Goal: Browse casually: Explore the website without a specific task or goal

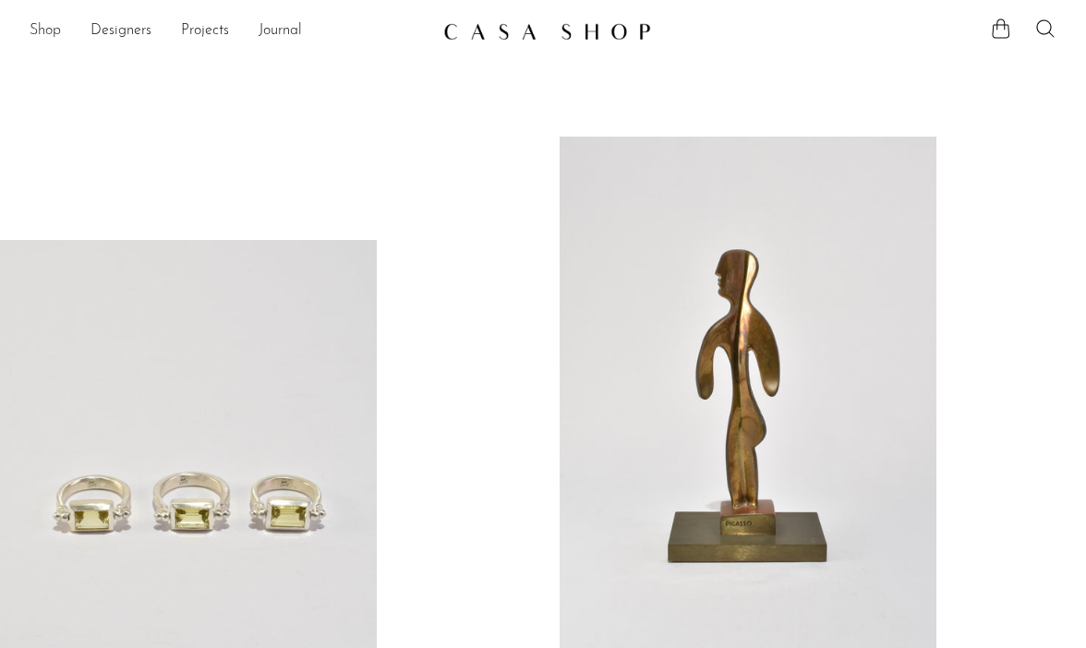
click at [34, 24] on link "Shop" at bounding box center [45, 31] width 31 height 24
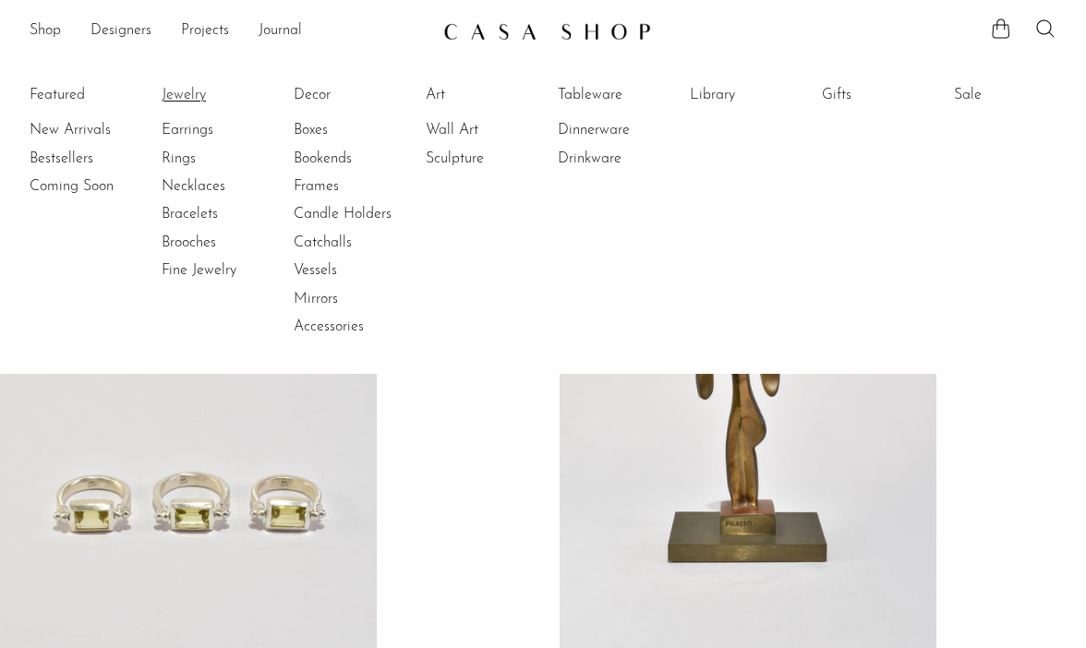
click at [166, 90] on link "Jewelry" at bounding box center [231, 95] width 138 height 20
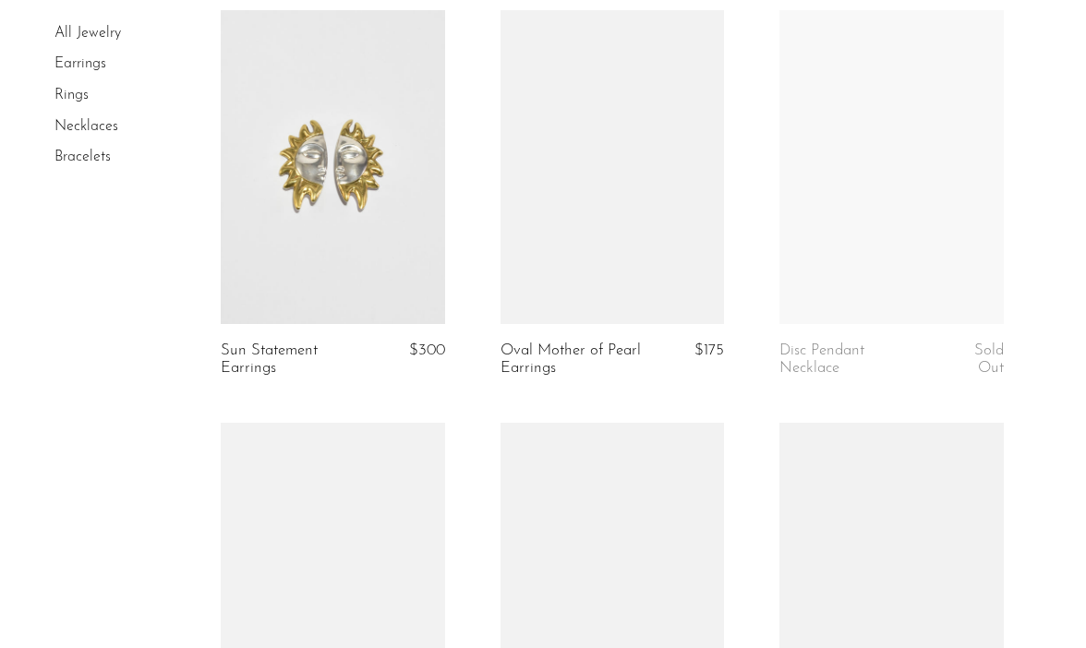
scroll to position [982, 0]
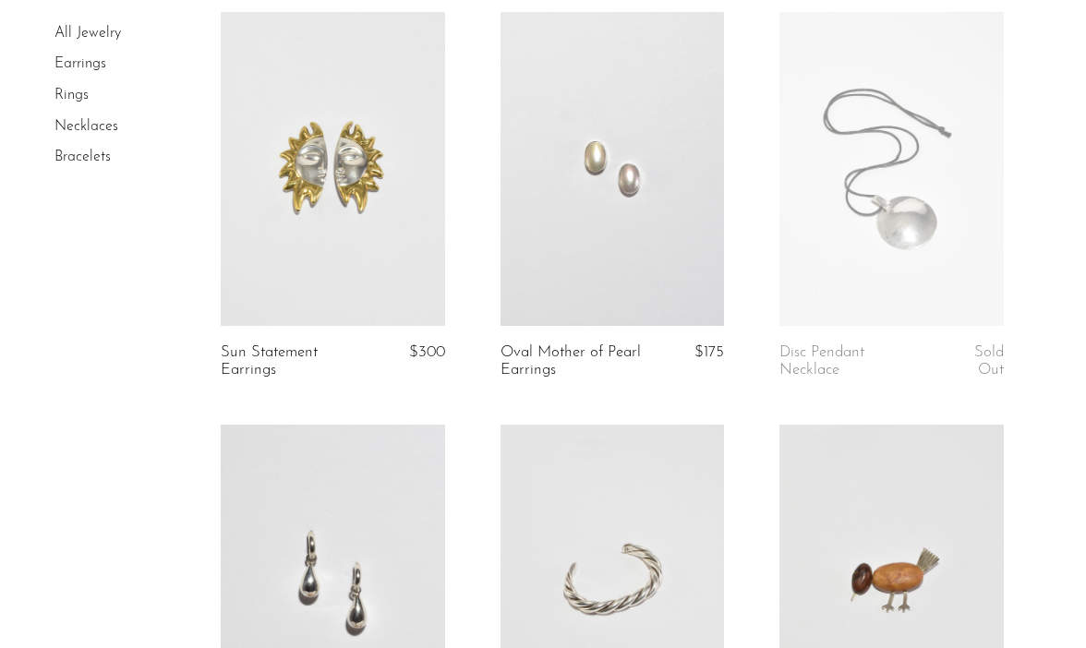
click at [649, 110] on link at bounding box center [612, 169] width 224 height 314
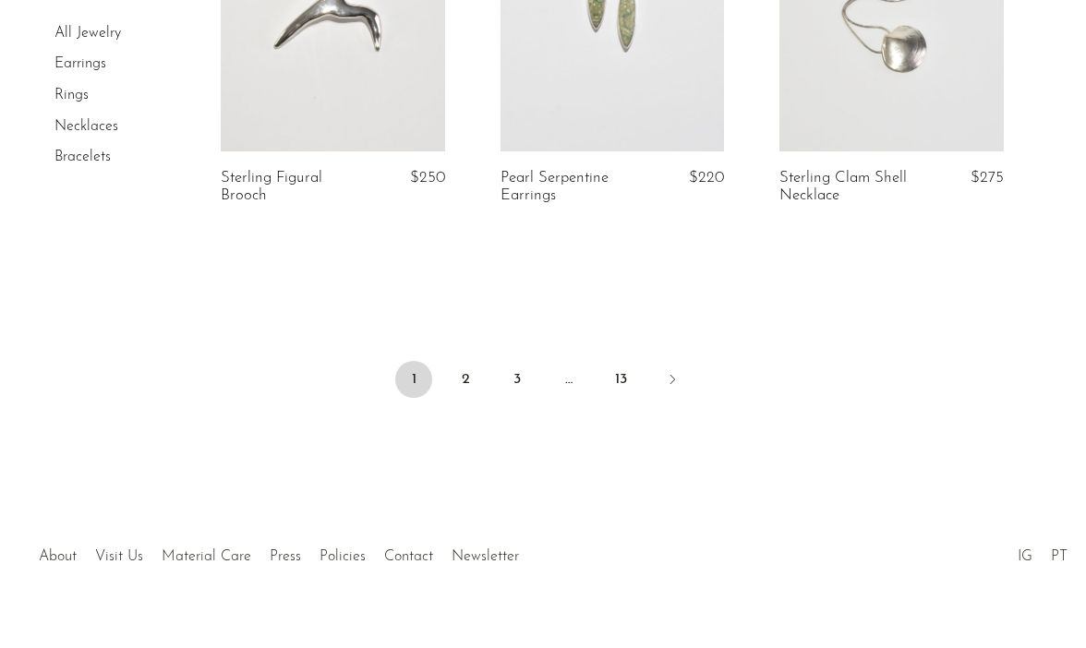
scroll to position [4901, 0]
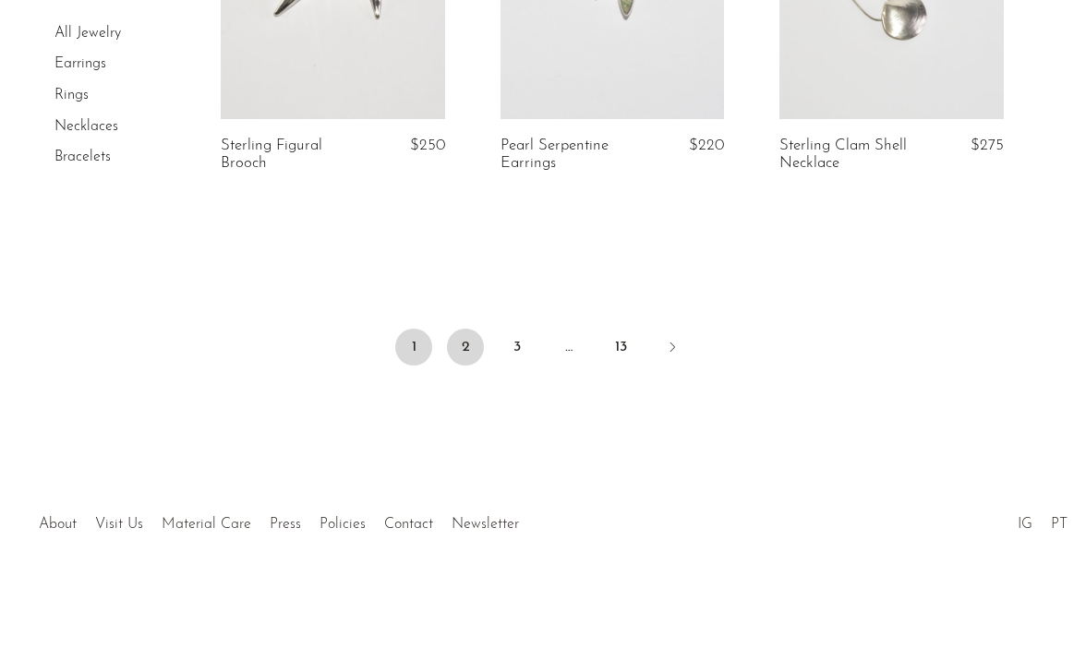
click at [468, 344] on link "2" at bounding box center [465, 347] width 37 height 37
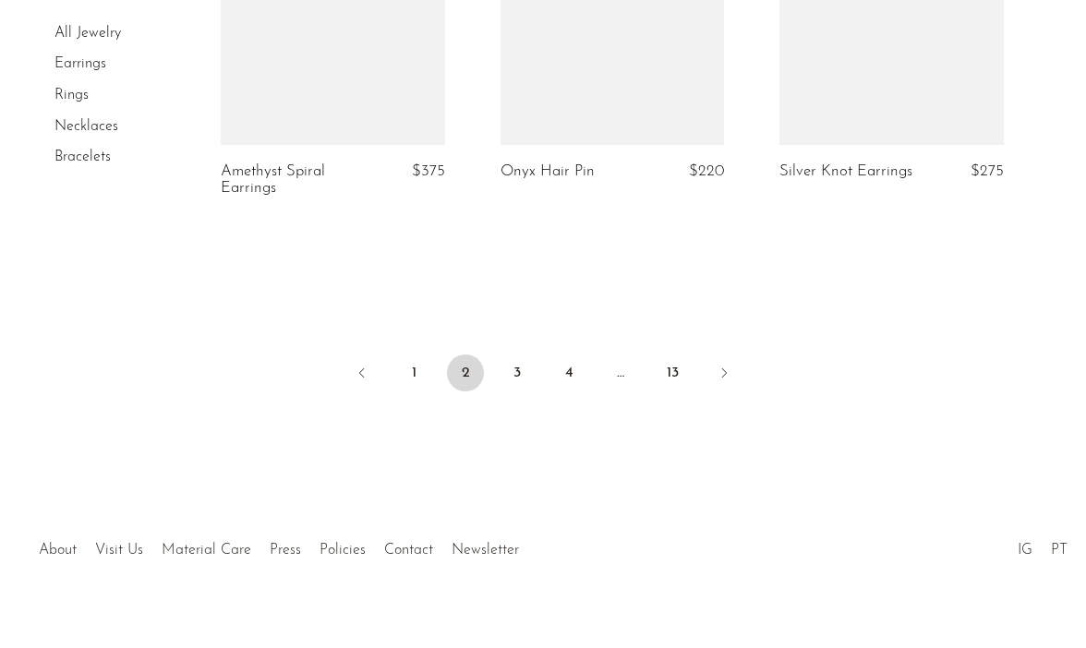
scroll to position [4932, 0]
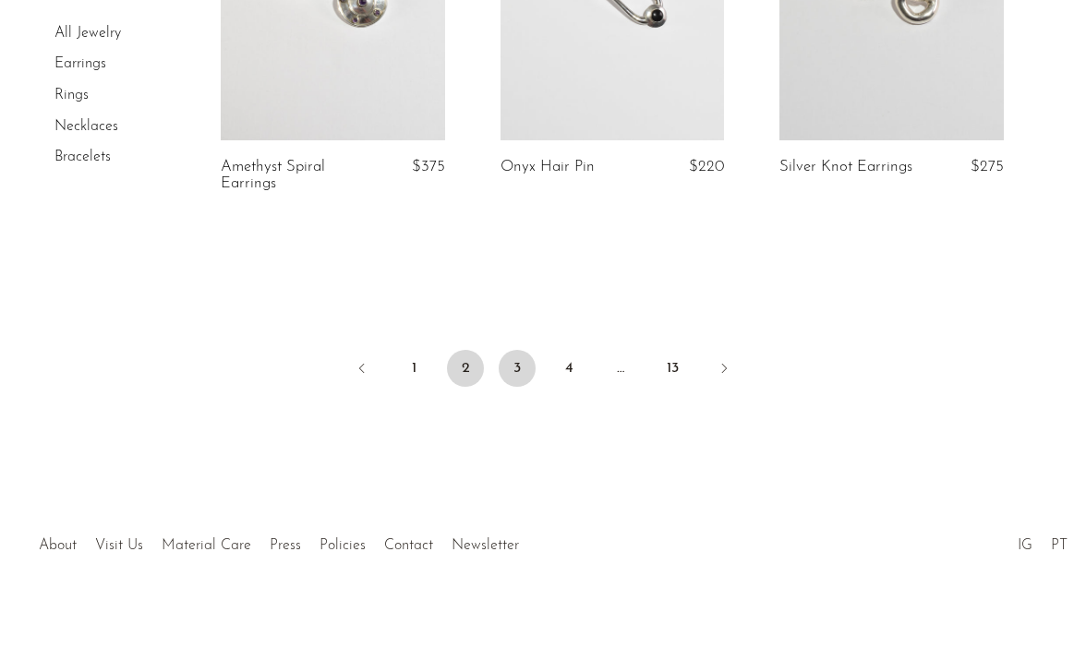
click at [517, 361] on link "3" at bounding box center [517, 368] width 37 height 37
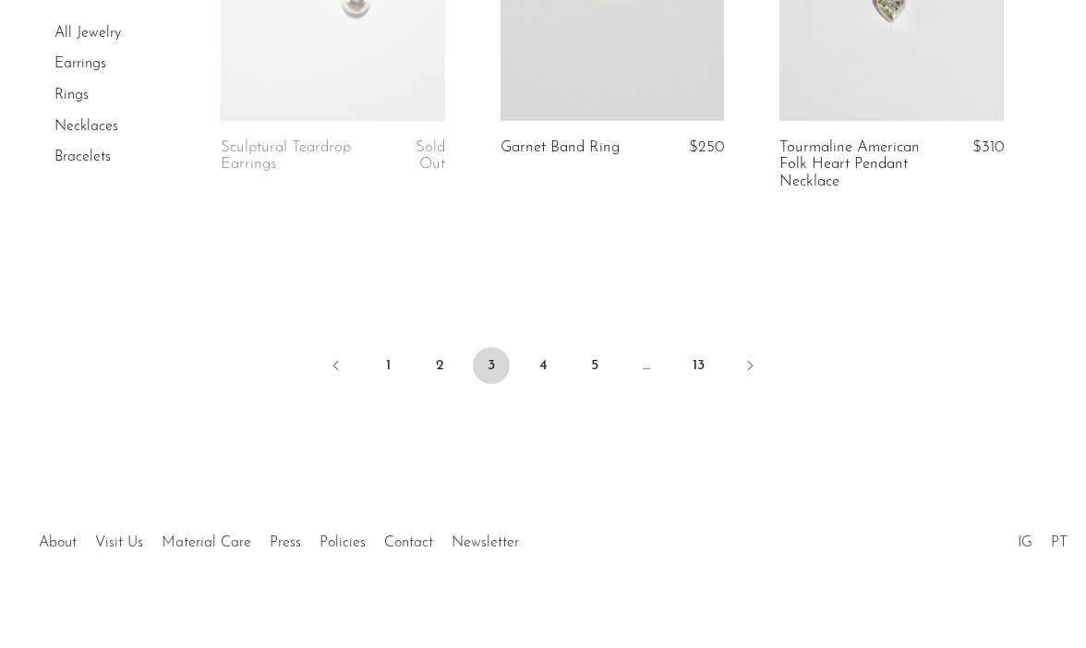
scroll to position [4922, 0]
click at [535, 346] on link "4" at bounding box center [542, 364] width 37 height 37
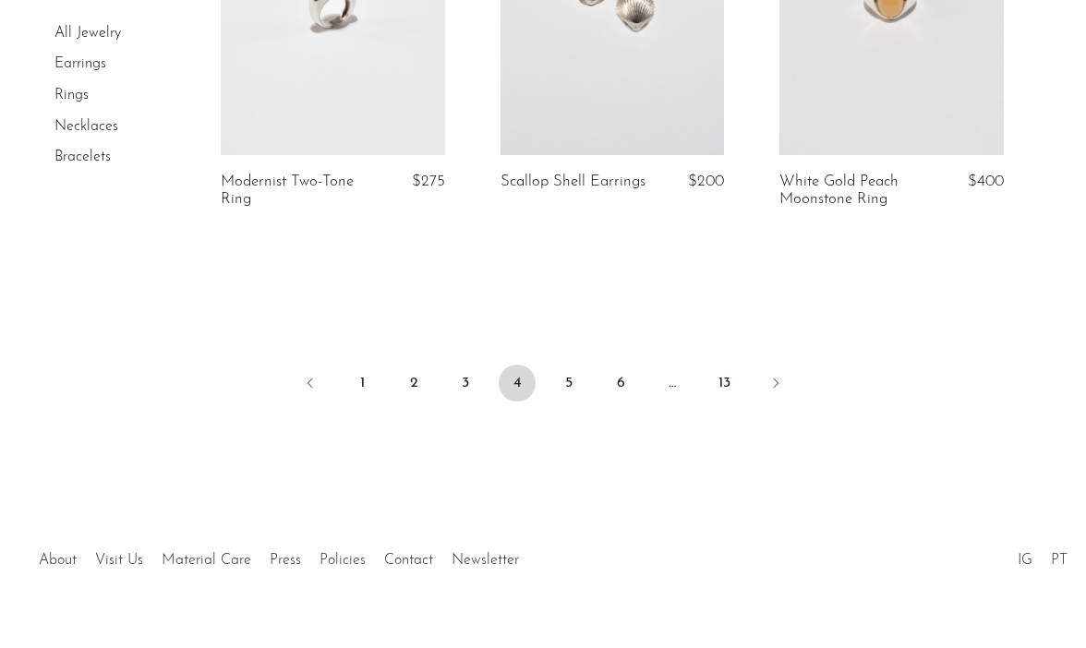
scroll to position [4891, 0]
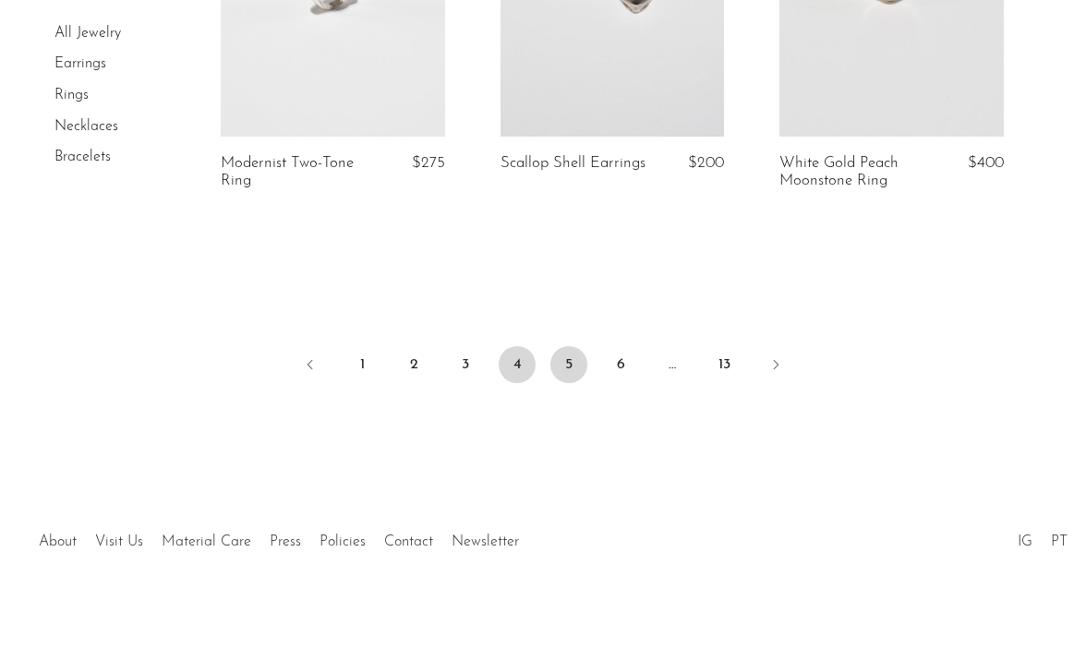
click at [551, 346] on link "5" at bounding box center [568, 364] width 37 height 37
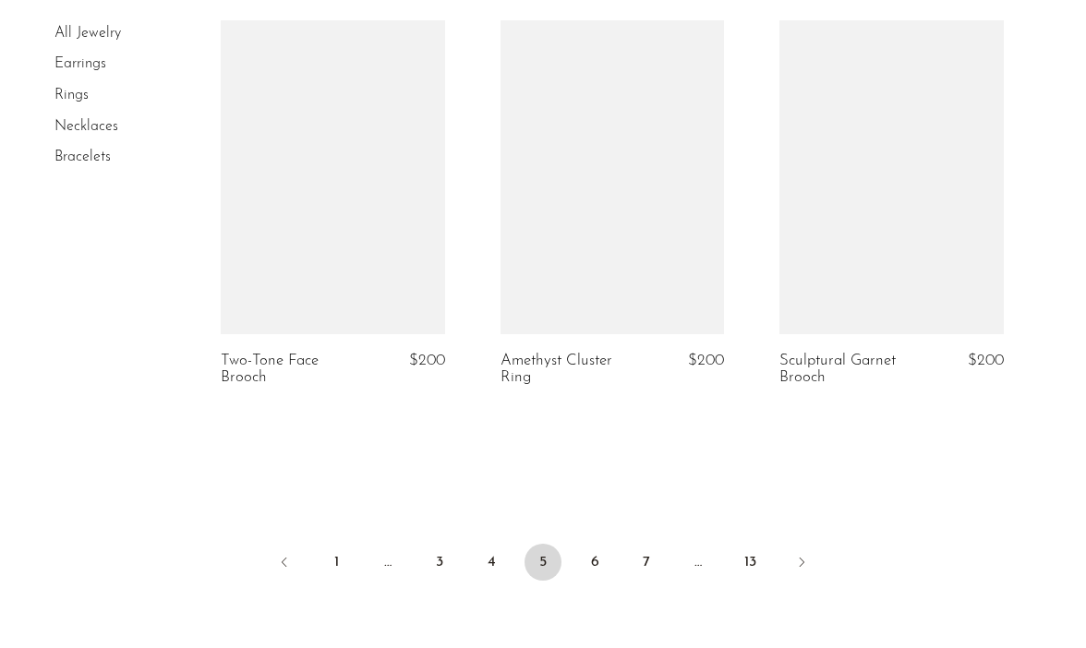
scroll to position [4933, 0]
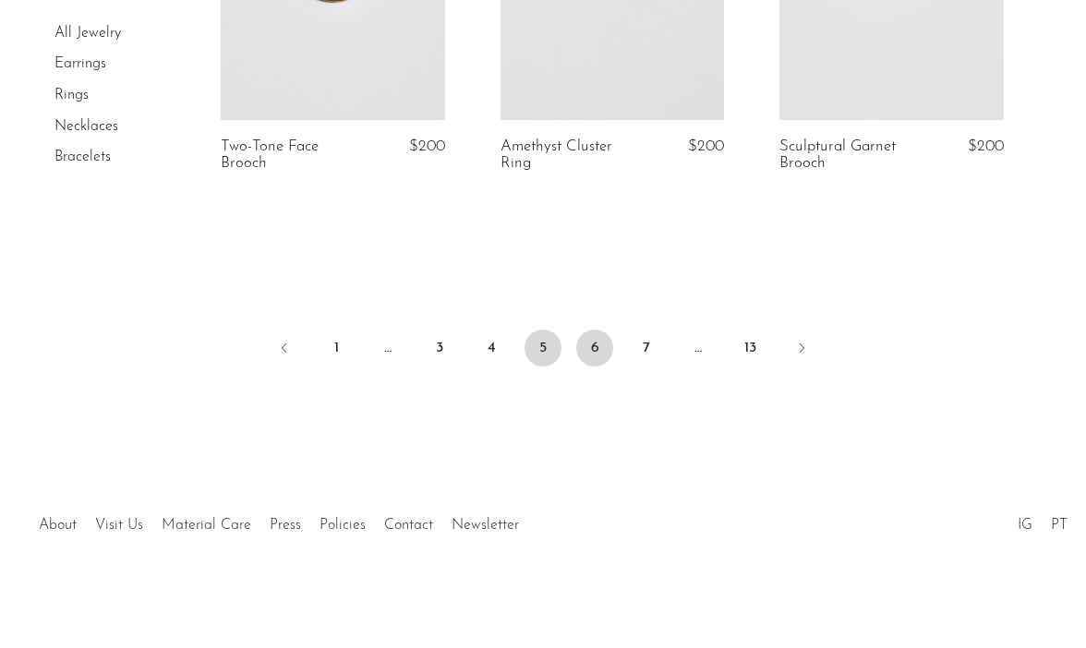
click at [598, 338] on link "6" at bounding box center [594, 348] width 37 height 37
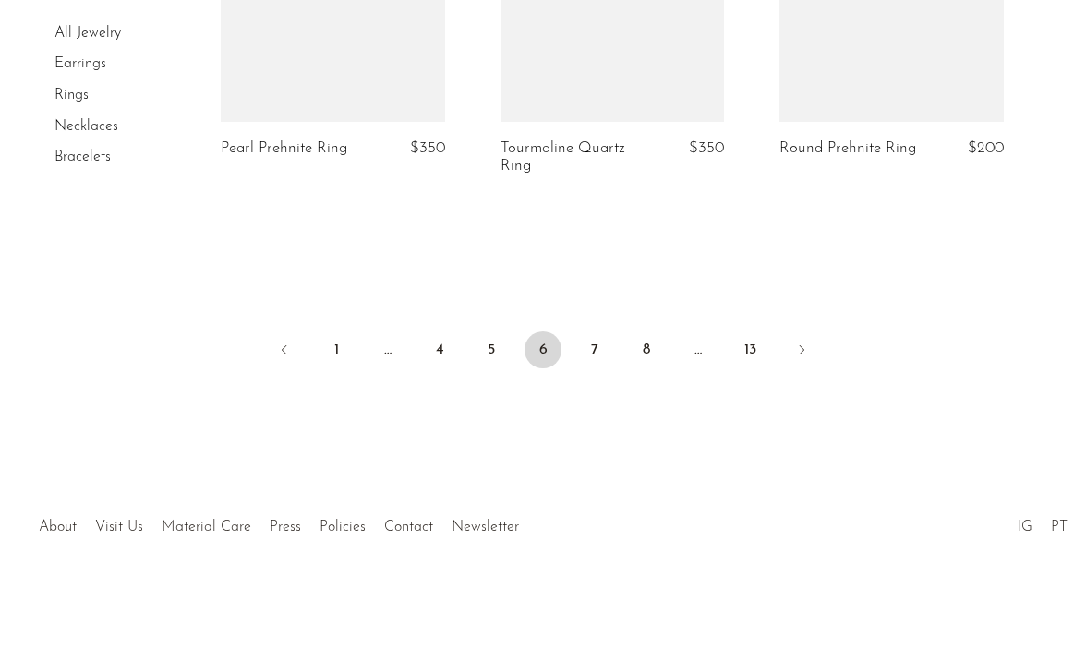
scroll to position [4901, 0]
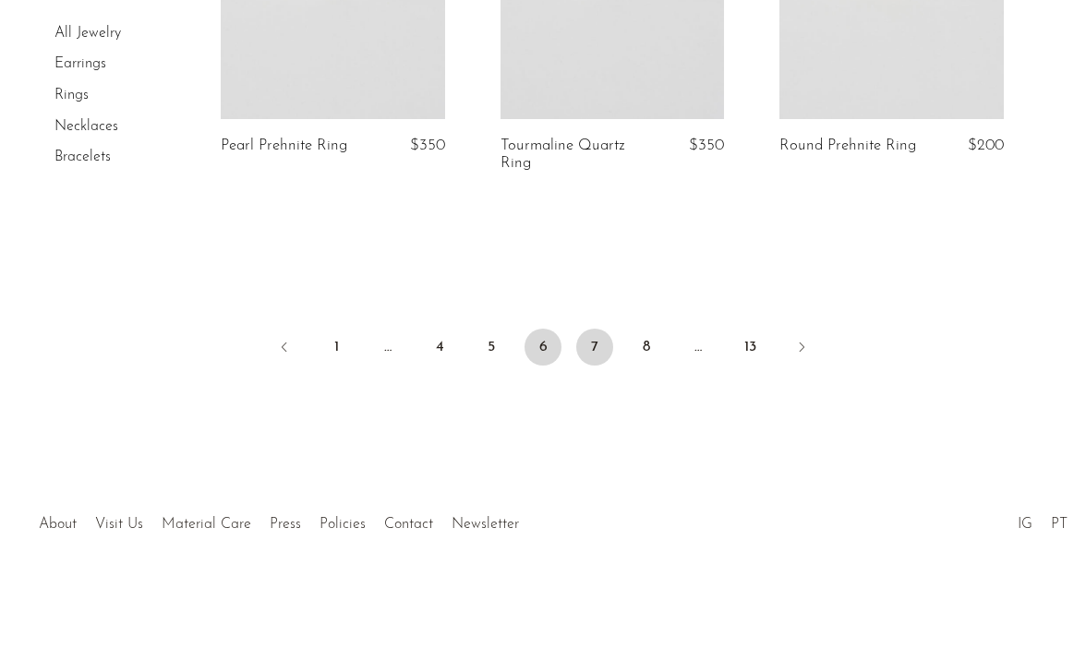
click at [606, 345] on link "7" at bounding box center [594, 347] width 37 height 37
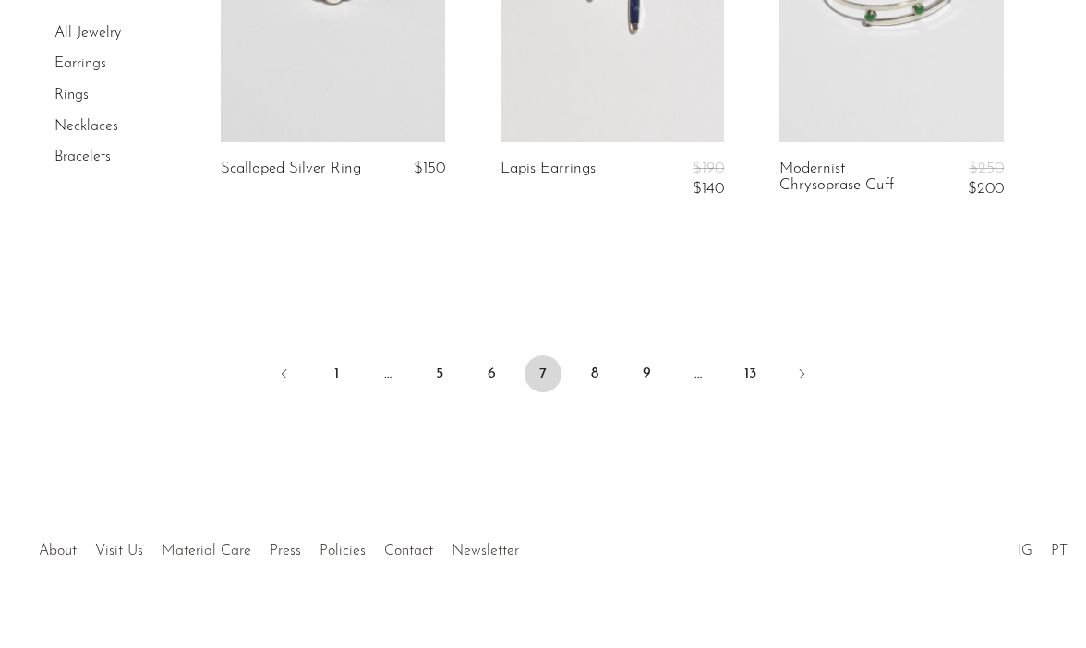
scroll to position [4908, 0]
click at [595, 377] on link "8" at bounding box center [594, 373] width 37 height 37
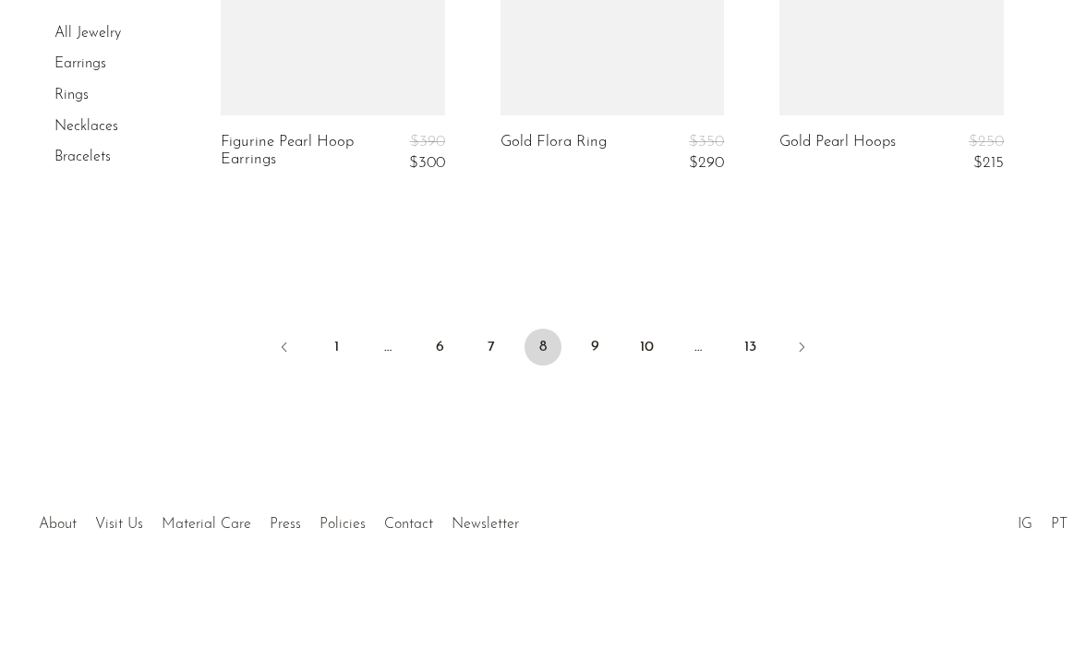
scroll to position [4978, 0]
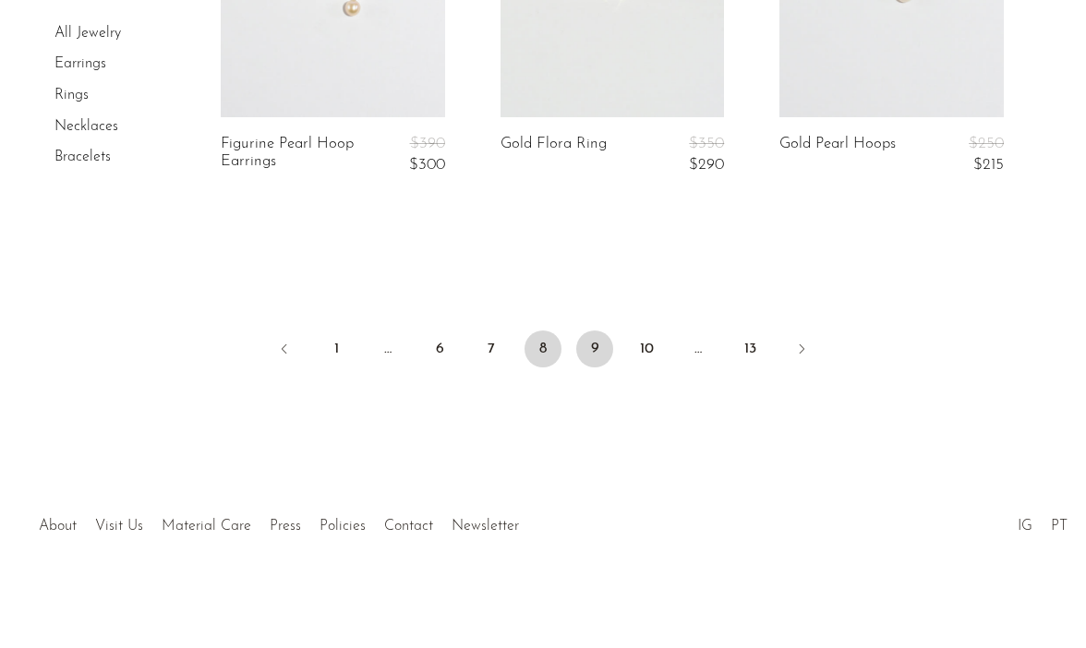
click at [595, 340] on link "9" at bounding box center [594, 349] width 37 height 37
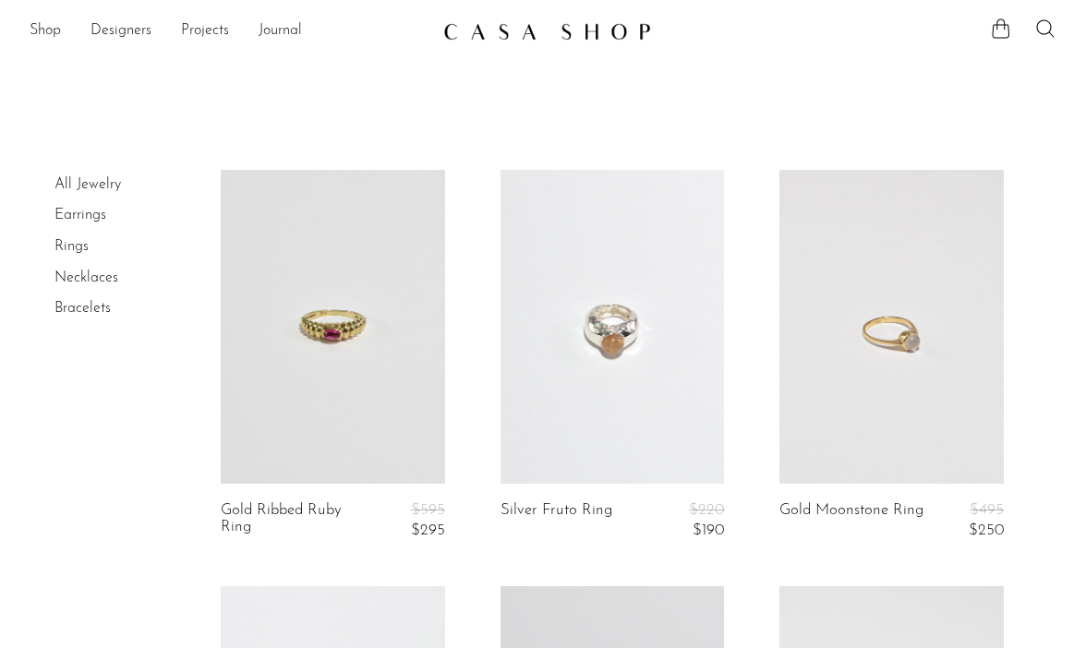
click at [99, 188] on link "All Jewelry" at bounding box center [87, 184] width 66 height 15
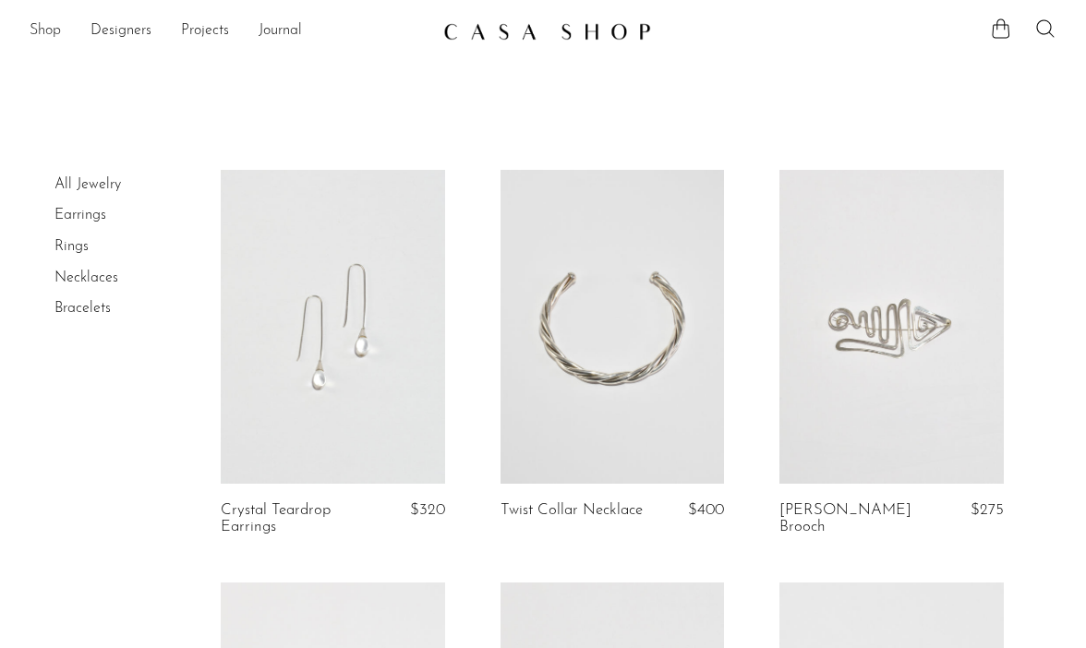
click at [54, 25] on link "Shop" at bounding box center [45, 31] width 31 height 24
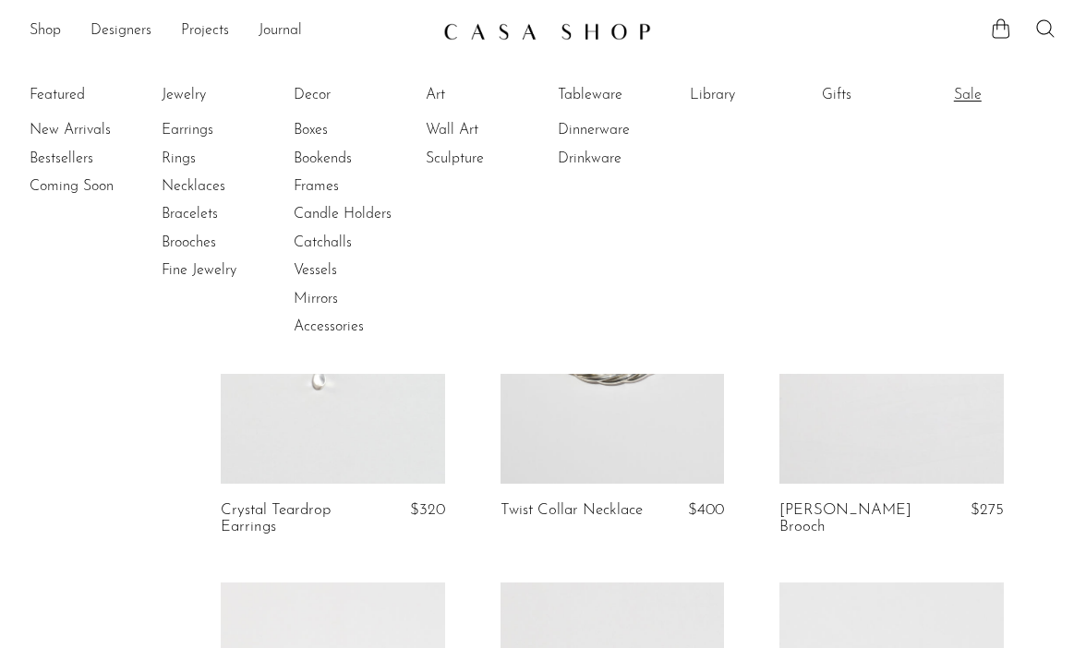
click at [959, 95] on link "Sale" at bounding box center [1023, 95] width 138 height 20
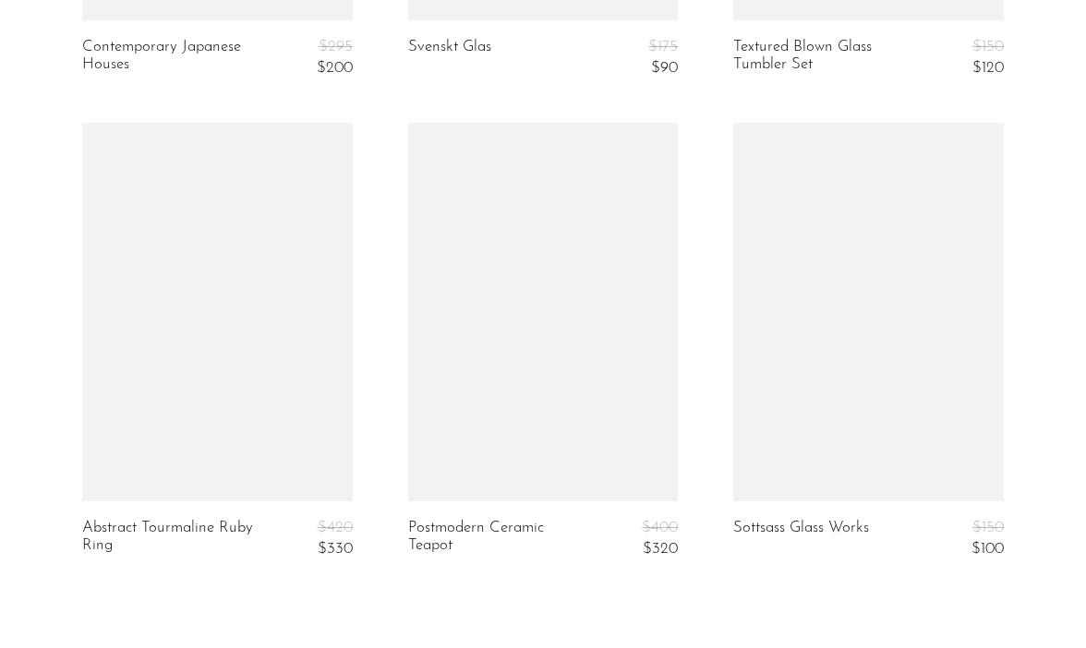
scroll to position [5721, 0]
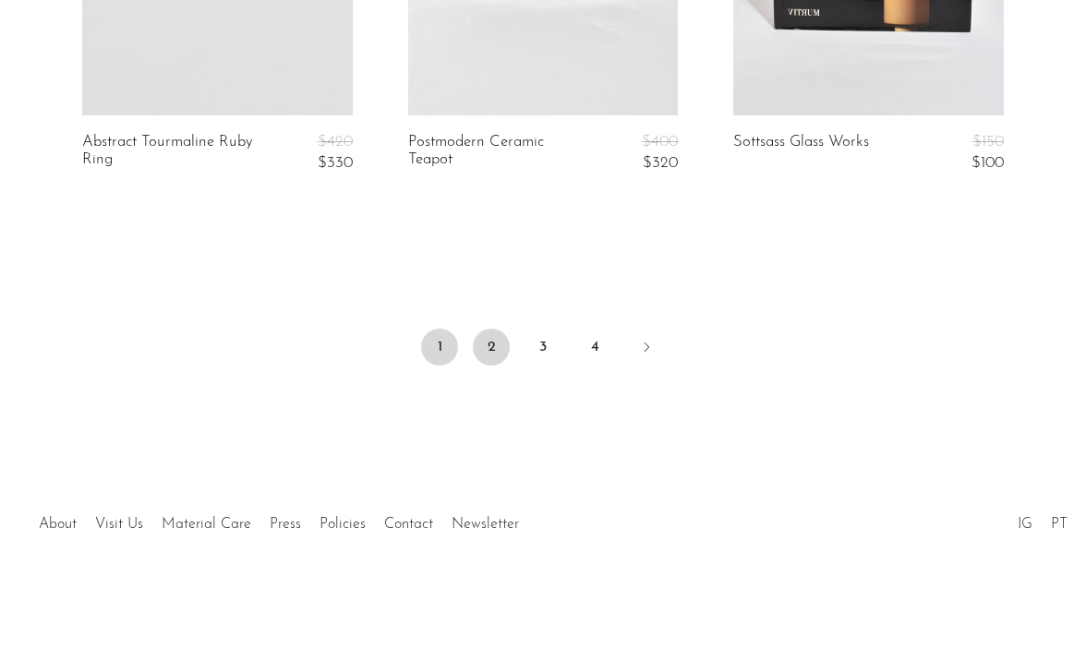
click at [494, 347] on link "2" at bounding box center [491, 347] width 37 height 37
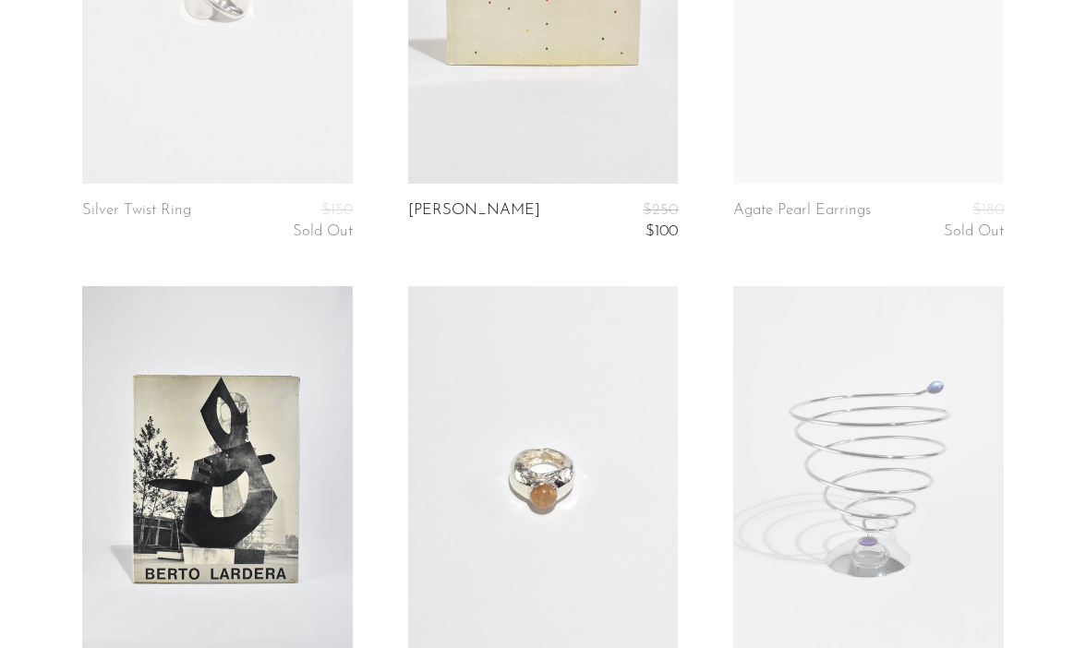
scroll to position [3292, 0]
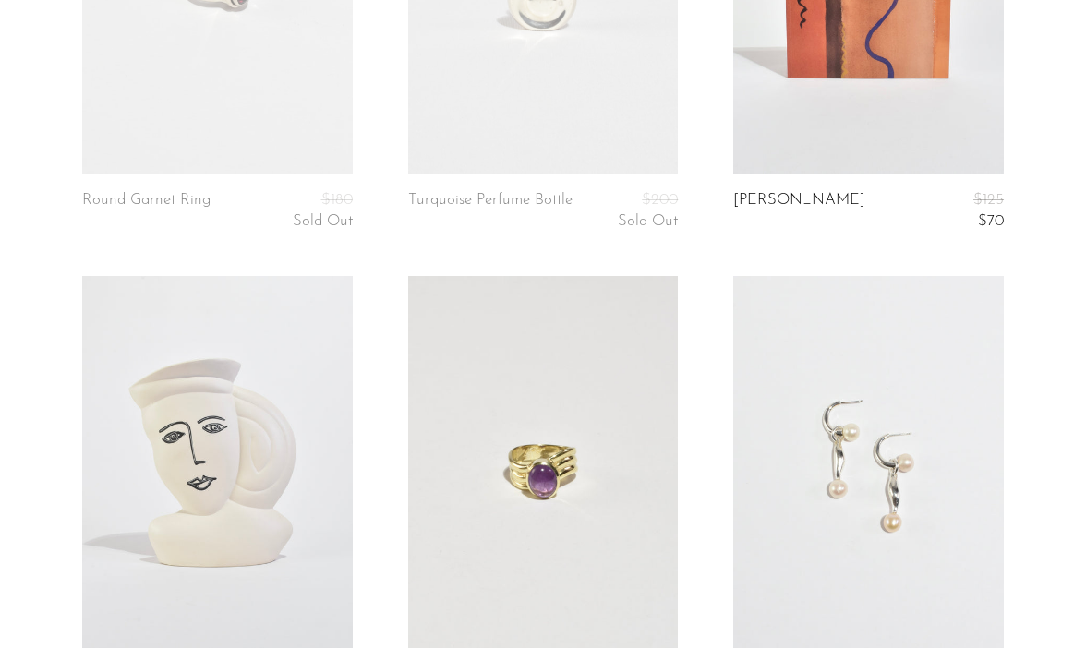
scroll to position [3738, 0]
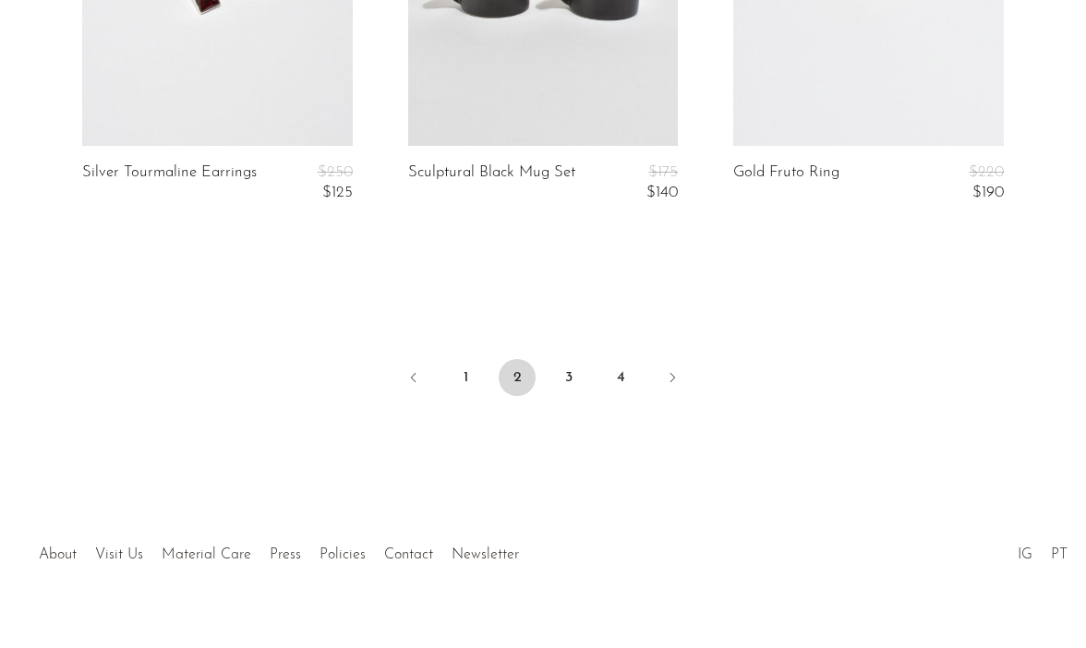
scroll to position [5708, 0]
click at [569, 355] on link "3" at bounding box center [568, 373] width 37 height 37
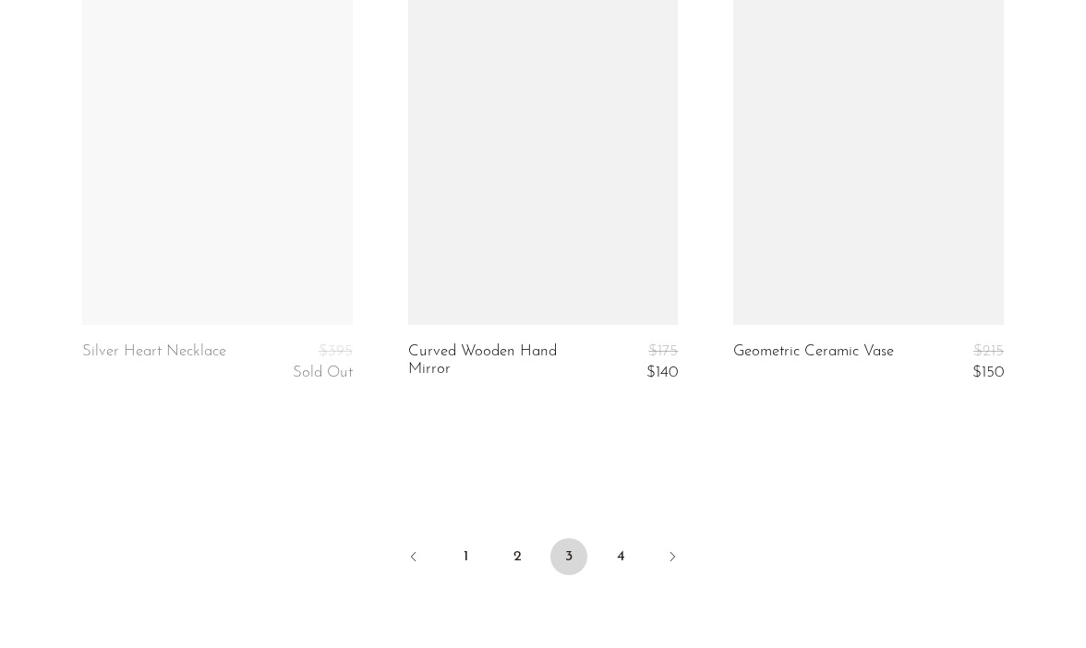
scroll to position [5721, 0]
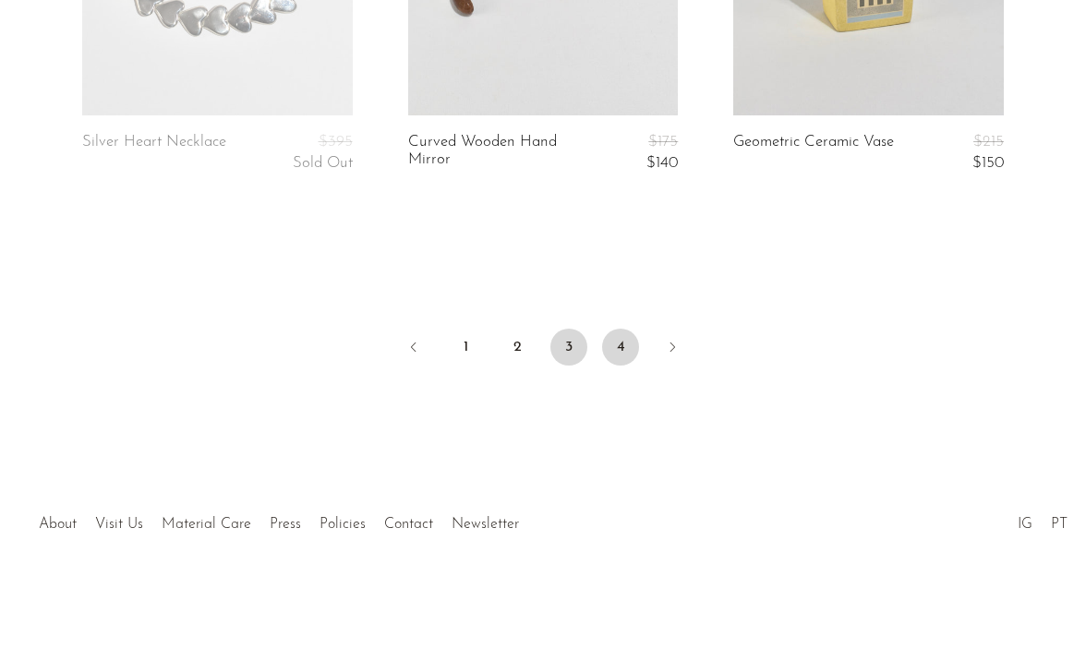
click at [630, 348] on link "4" at bounding box center [620, 347] width 37 height 37
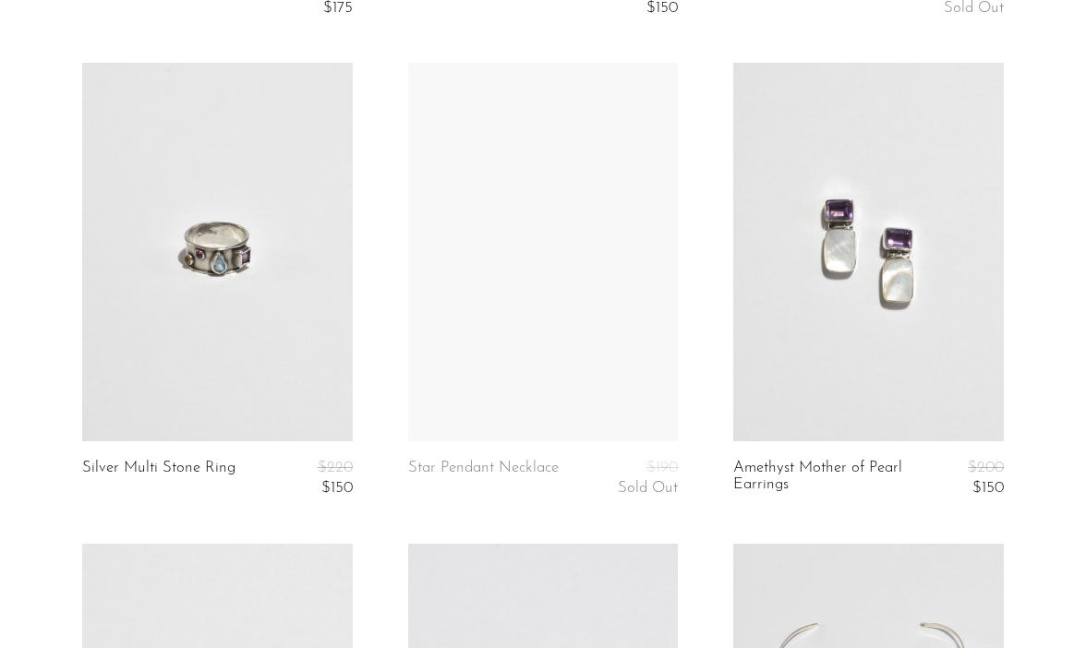
scroll to position [1433, 0]
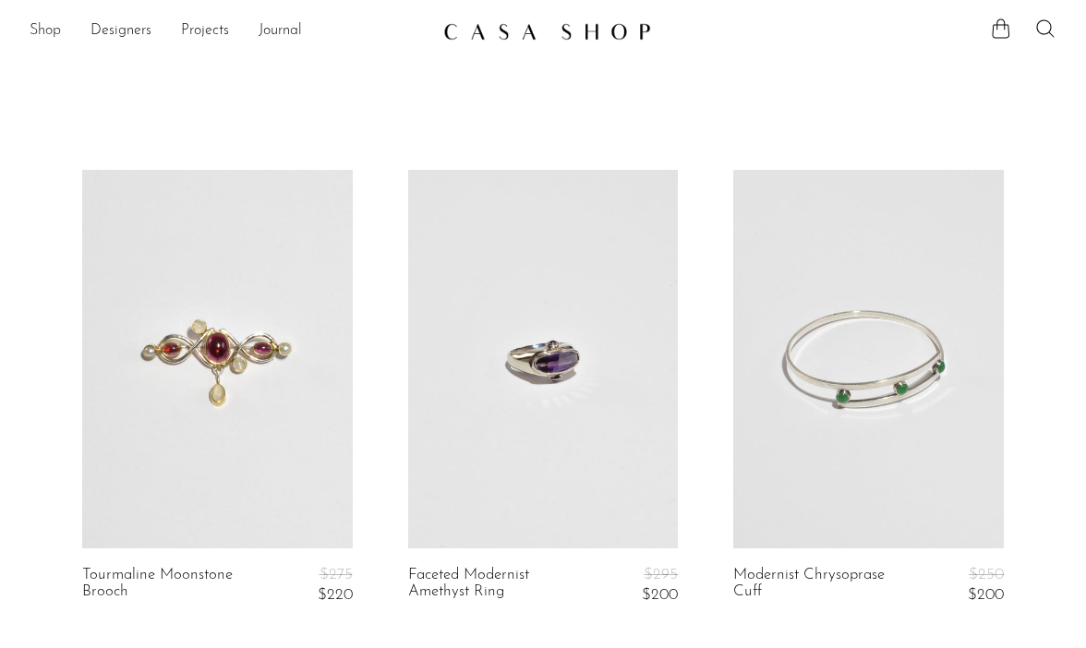
click at [49, 34] on link "Shop" at bounding box center [45, 31] width 31 height 24
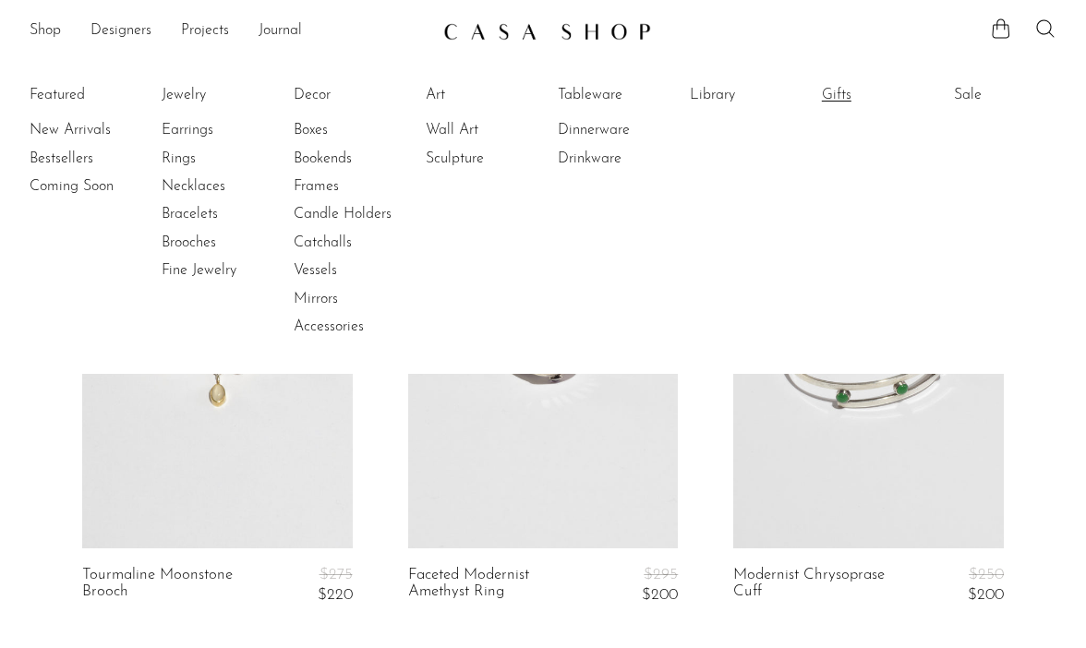
click at [849, 96] on link "Gifts" at bounding box center [891, 95] width 138 height 20
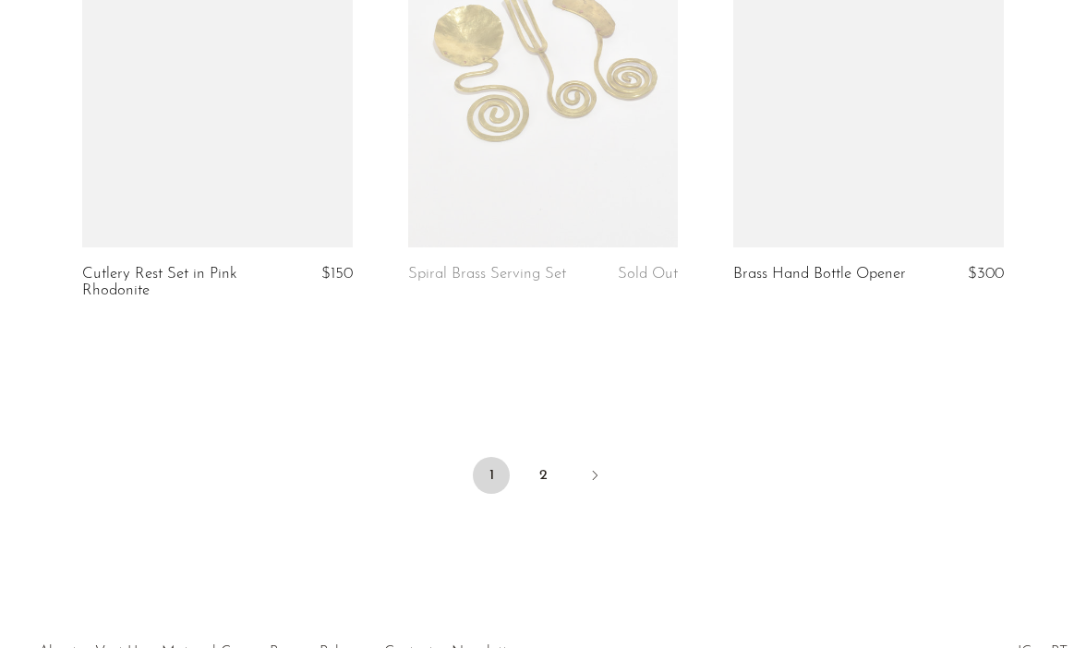
scroll to position [5591, 0]
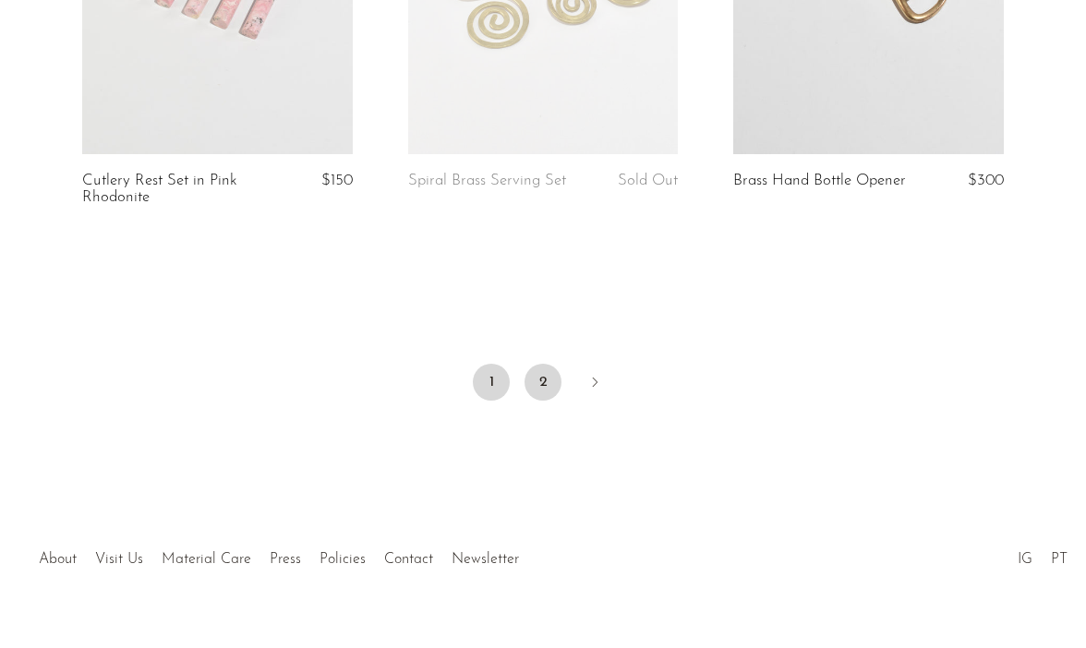
click at [539, 364] on link "2" at bounding box center [542, 382] width 37 height 37
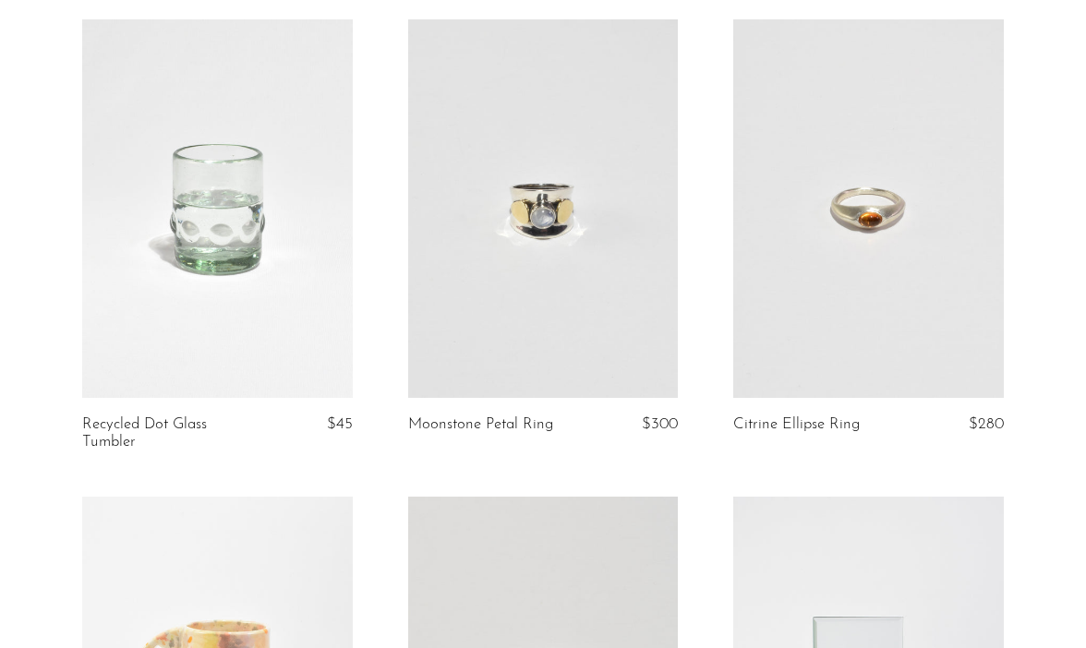
scroll to position [708, 0]
